Goal: Task Accomplishment & Management: Use online tool/utility

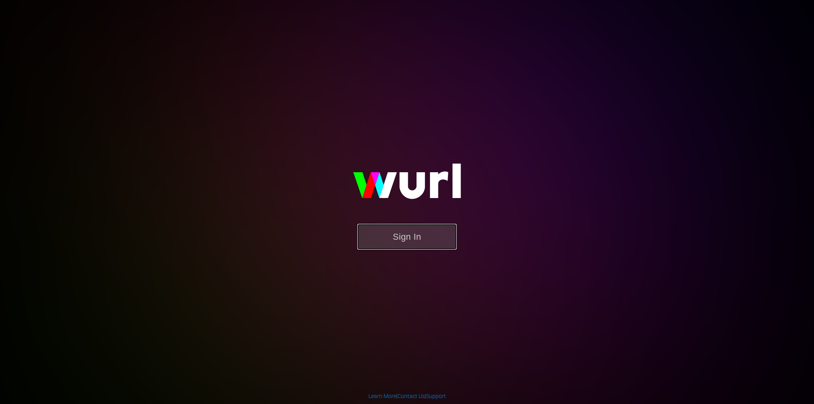
click at [379, 231] on button "Sign In" at bounding box center [406, 237] width 99 height 26
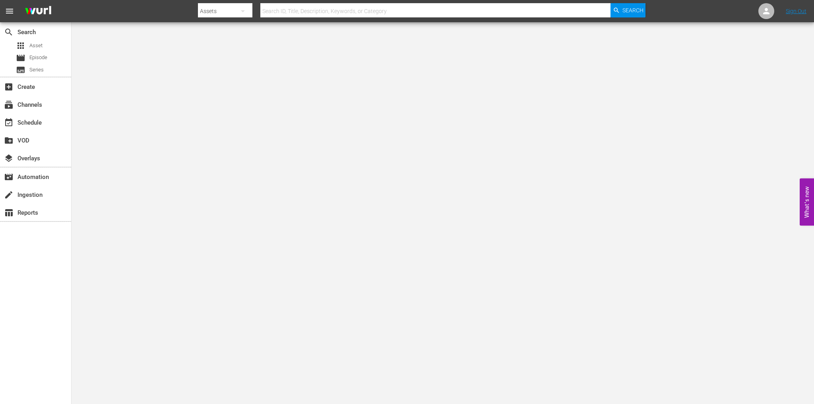
click at [37, 131] on div "create_new_folder VOD" at bounding box center [35, 140] width 71 height 18
click at [37, 125] on div "event_available Schedule" at bounding box center [22, 121] width 44 height 7
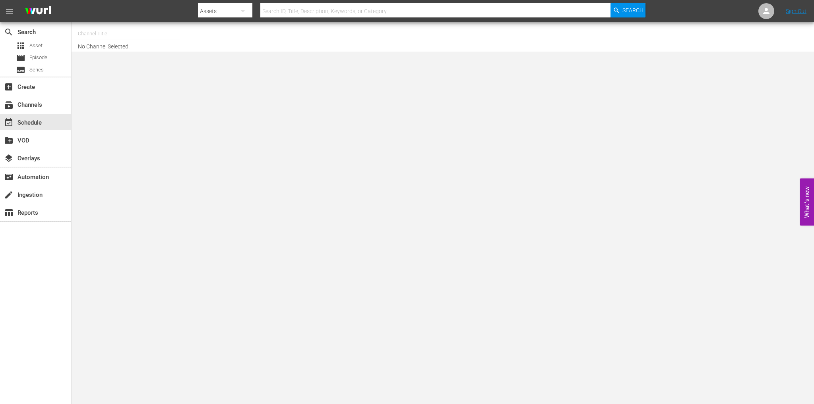
click at [113, 42] on input "text" at bounding box center [129, 33] width 102 height 19
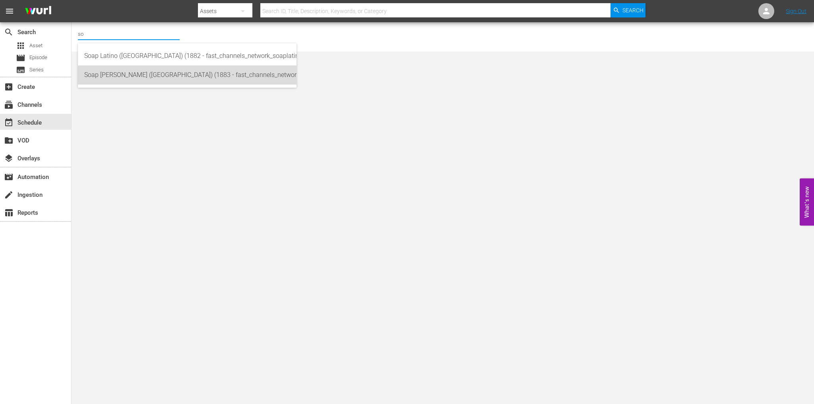
click at [127, 71] on div "Soap [PERSON_NAME] ([GEOGRAPHIC_DATA]) (1883 - fast_channels_network_soapturco_…" at bounding box center [187, 75] width 206 height 19
type input "Soap [PERSON_NAME] ([GEOGRAPHIC_DATA]) (1883 - fast_channels_network_soapturco_…"
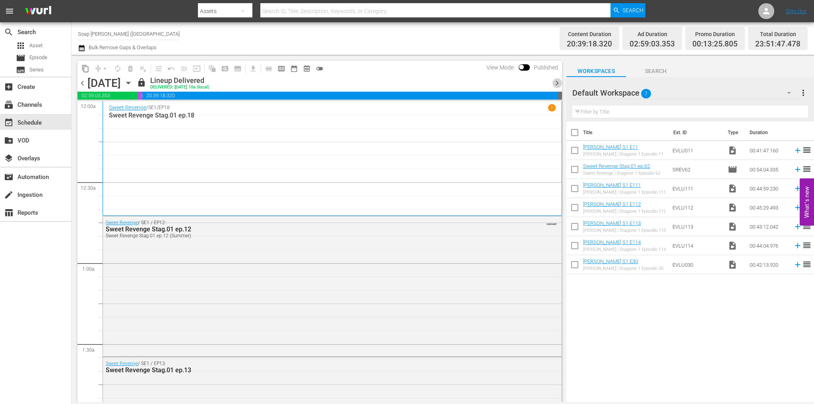
click at [559, 81] on span "chevron_right" at bounding box center [557, 83] width 10 height 10
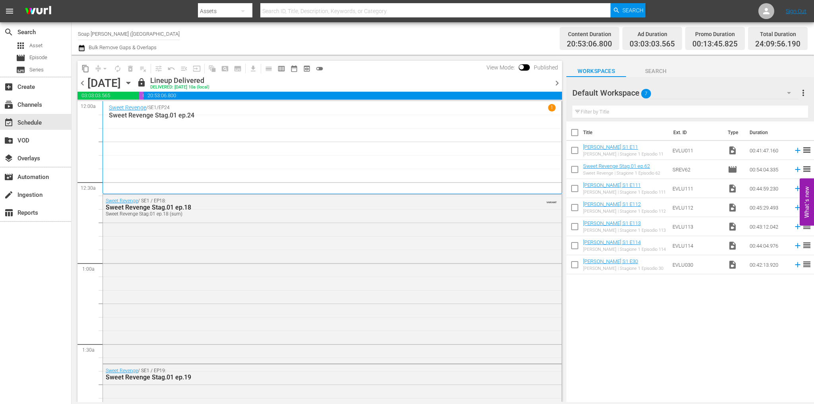
click at [560, 81] on span "chevron_right" at bounding box center [557, 83] width 10 height 10
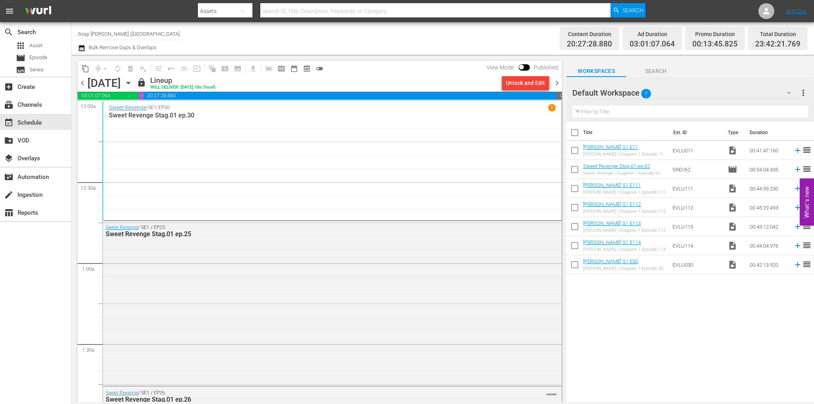
click at [79, 84] on span "chevron_left" at bounding box center [82, 83] width 10 height 10
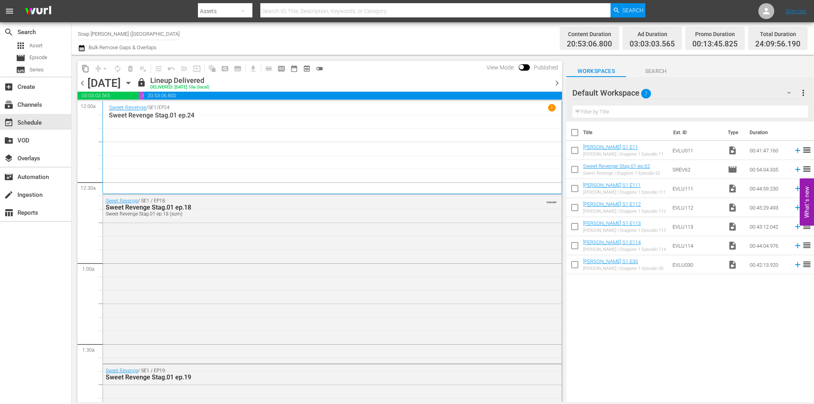
click at [556, 81] on span "chevron_right" at bounding box center [557, 83] width 10 height 10
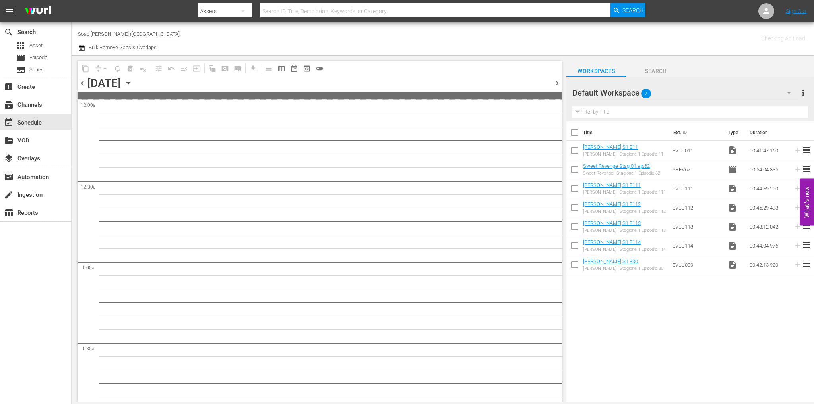
click at [556, 81] on span "chevron_right" at bounding box center [557, 83] width 10 height 10
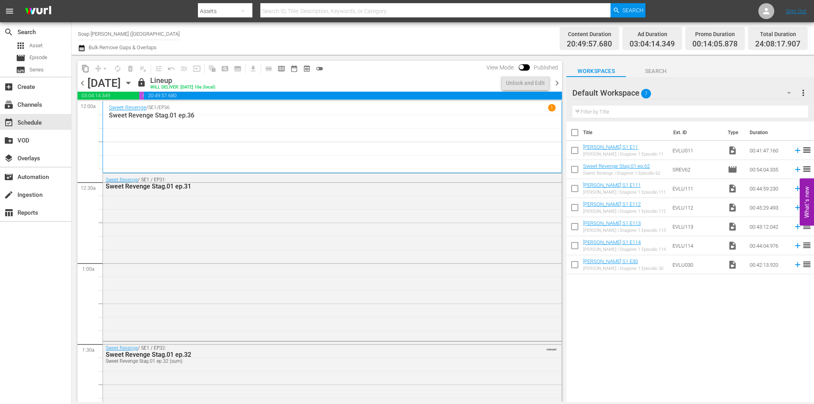
click at [556, 81] on span "chevron_right" at bounding box center [557, 83] width 10 height 10
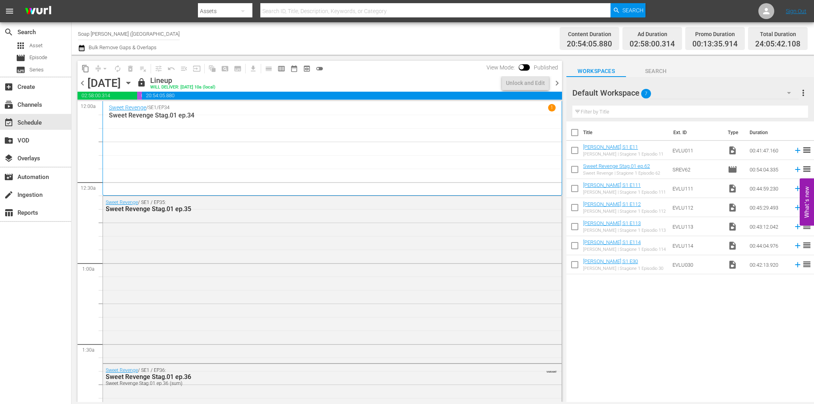
click at [556, 81] on span "chevron_right" at bounding box center [557, 83] width 10 height 10
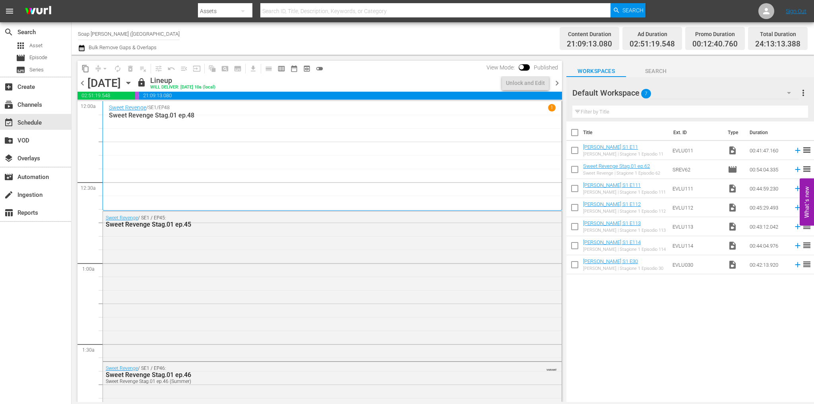
click at [555, 81] on span "chevron_right" at bounding box center [557, 83] width 10 height 10
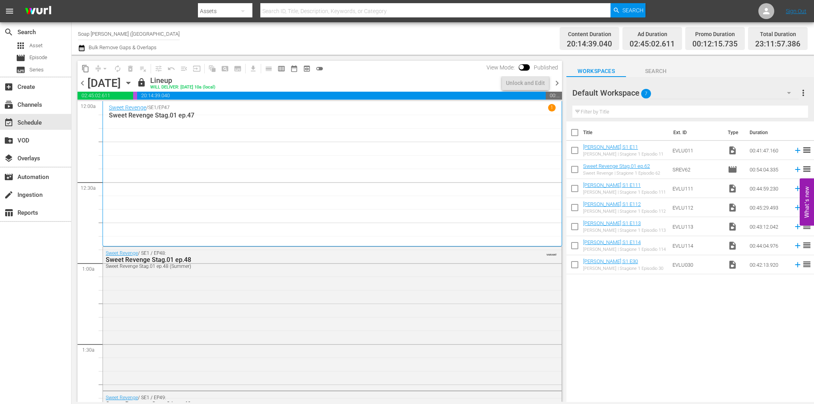
click at [555, 81] on span "chevron_right" at bounding box center [557, 83] width 10 height 10
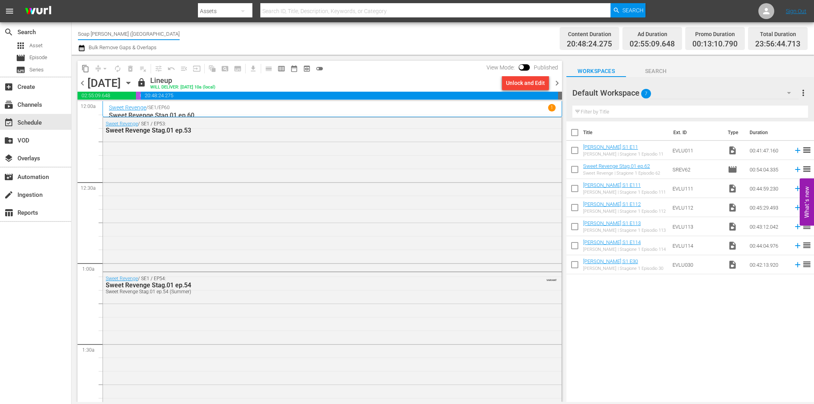
click at [121, 38] on input "Soap [PERSON_NAME] ([GEOGRAPHIC_DATA]) (1883)" at bounding box center [129, 33] width 102 height 19
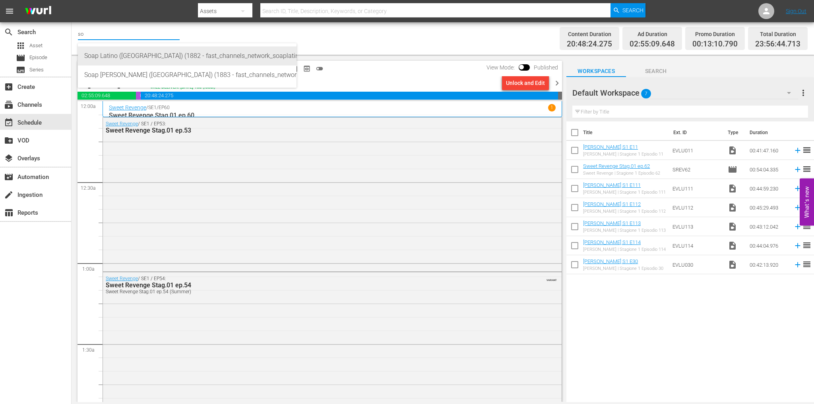
click at [129, 52] on div "Soap Latino ([GEOGRAPHIC_DATA]) (1882 - fast_channels_network_soaplatino_1)" at bounding box center [187, 55] width 206 height 19
type input "Soap Latino ([GEOGRAPHIC_DATA]) (1882 - fast_channels_network_soaplatino_1)"
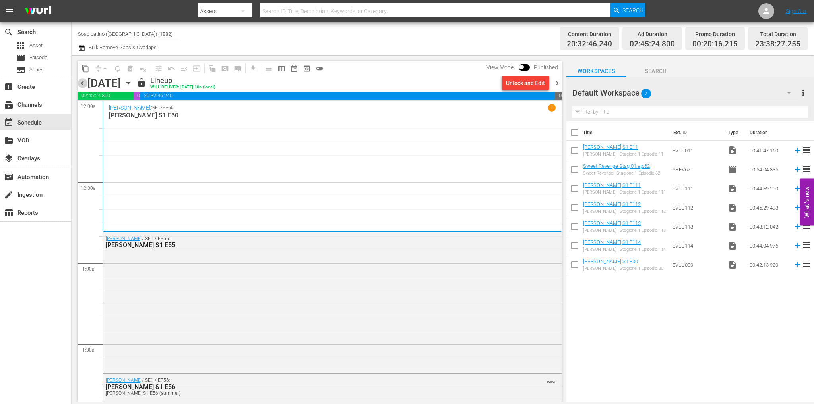
click at [82, 84] on span "chevron_left" at bounding box center [82, 83] width 10 height 10
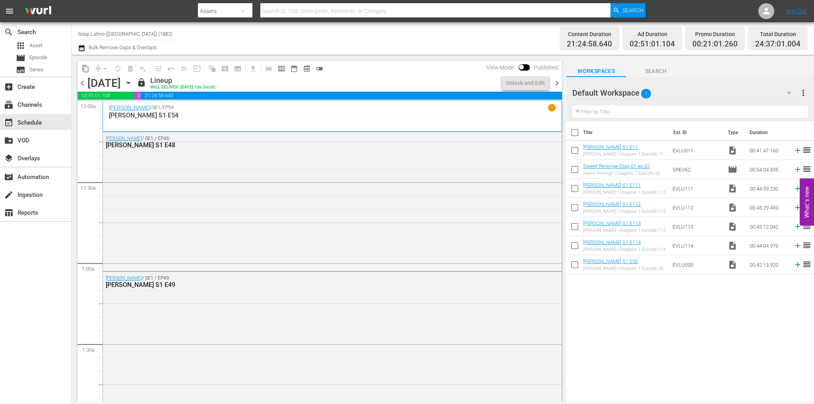
click at [82, 84] on span "chevron_left" at bounding box center [82, 83] width 10 height 10
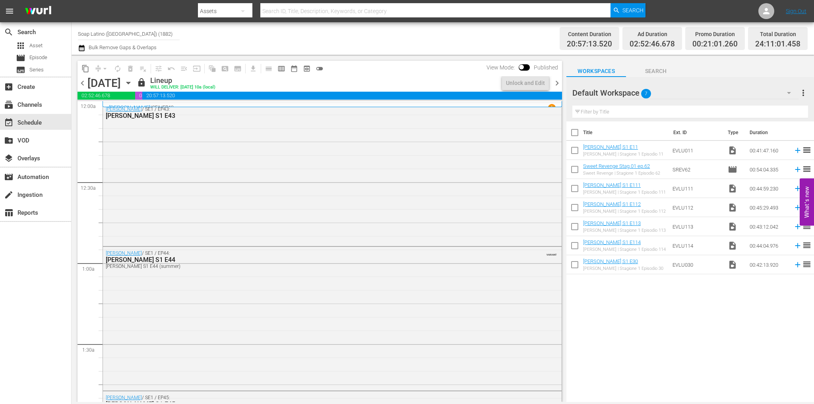
click at [82, 84] on span "chevron_left" at bounding box center [82, 83] width 10 height 10
